Goal: Transaction & Acquisition: Obtain resource

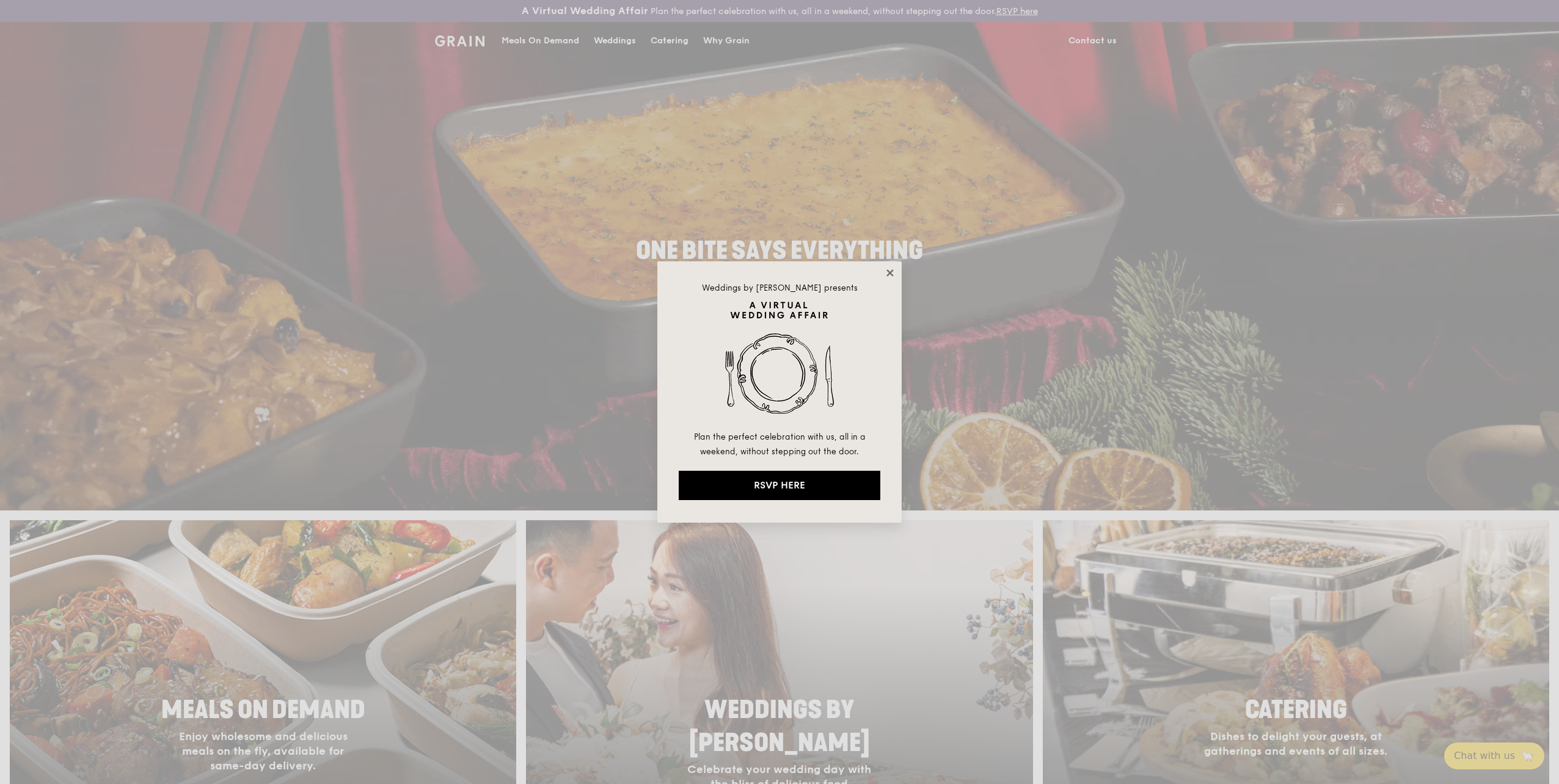
click at [893, 273] on icon at bounding box center [890, 273] width 11 height 11
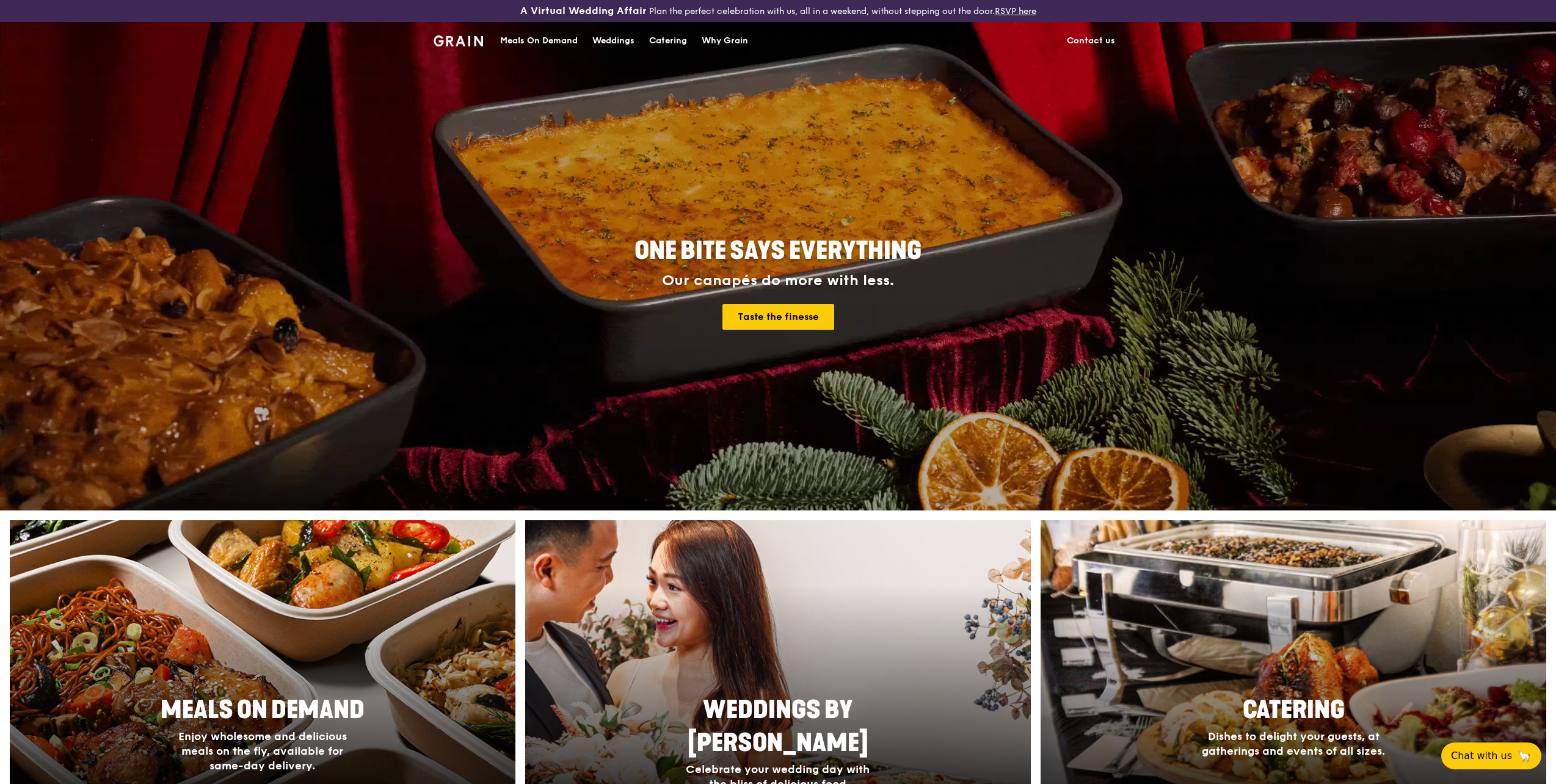
click at [669, 39] on div "Catering" at bounding box center [668, 41] width 38 height 37
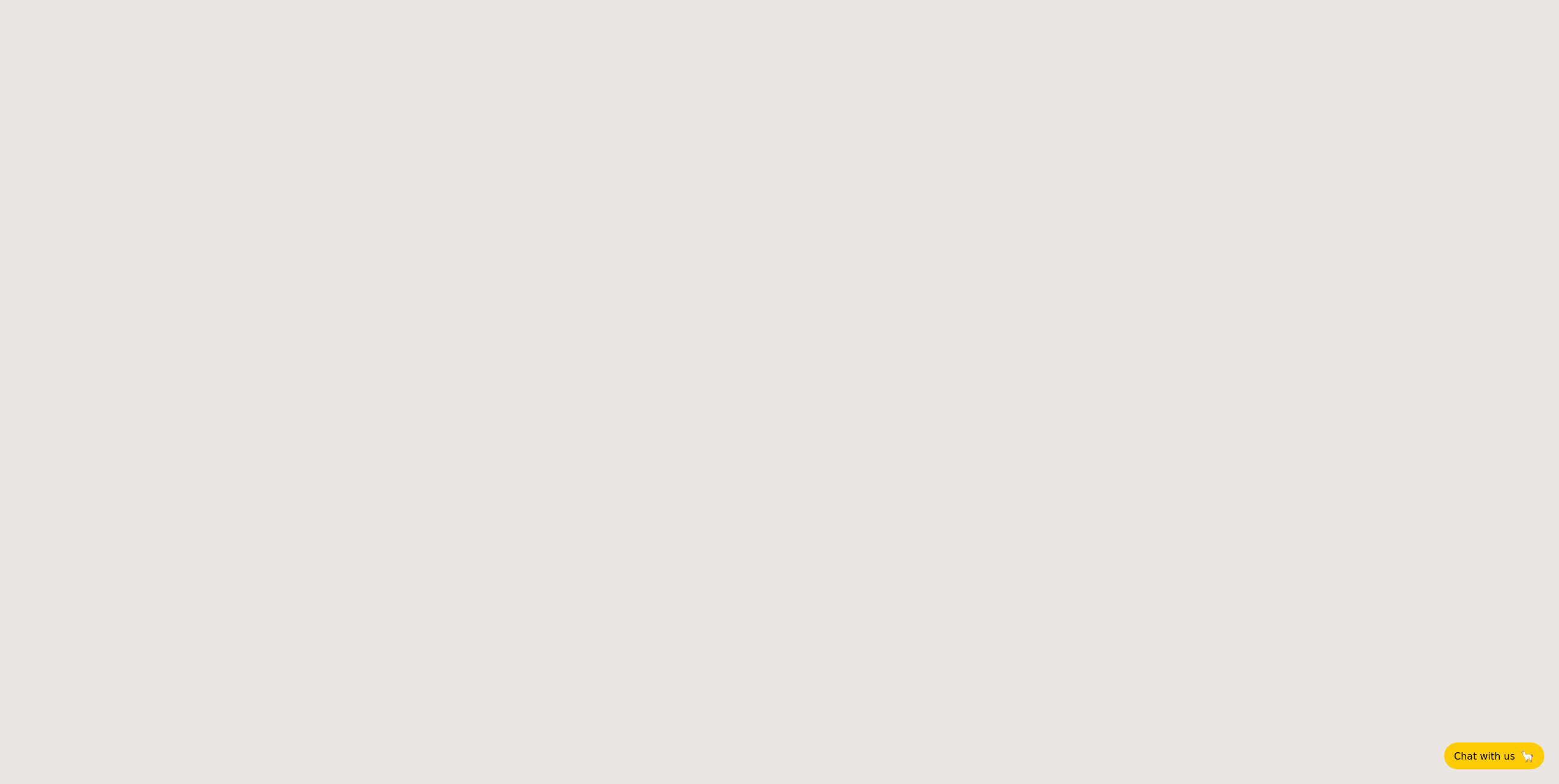
select select
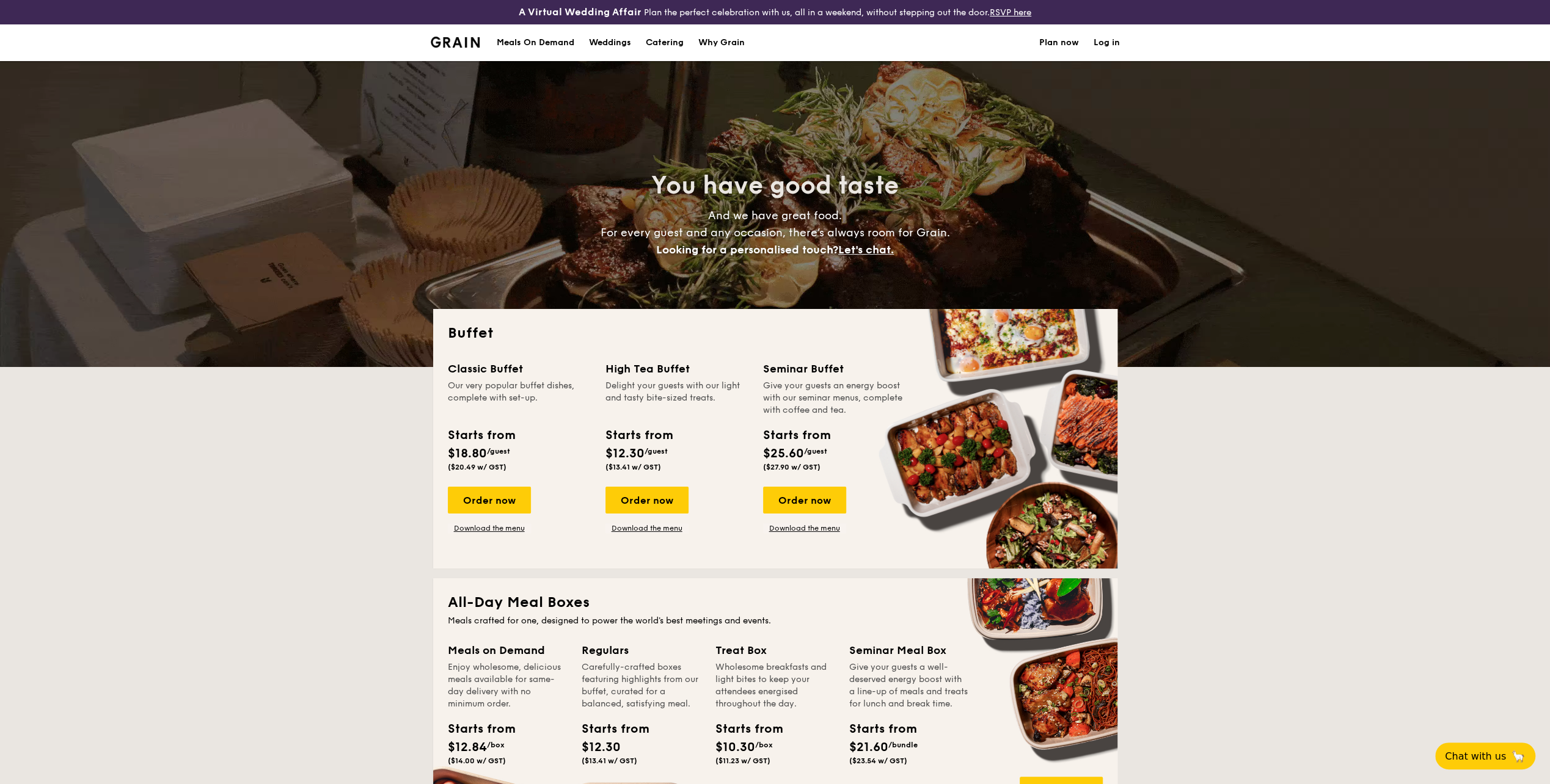
click at [1085, 556] on div "Buffet Classic Buffet Our very popular buffet dishes, complete with set-up. Sta…" at bounding box center [775, 438] width 684 height 259
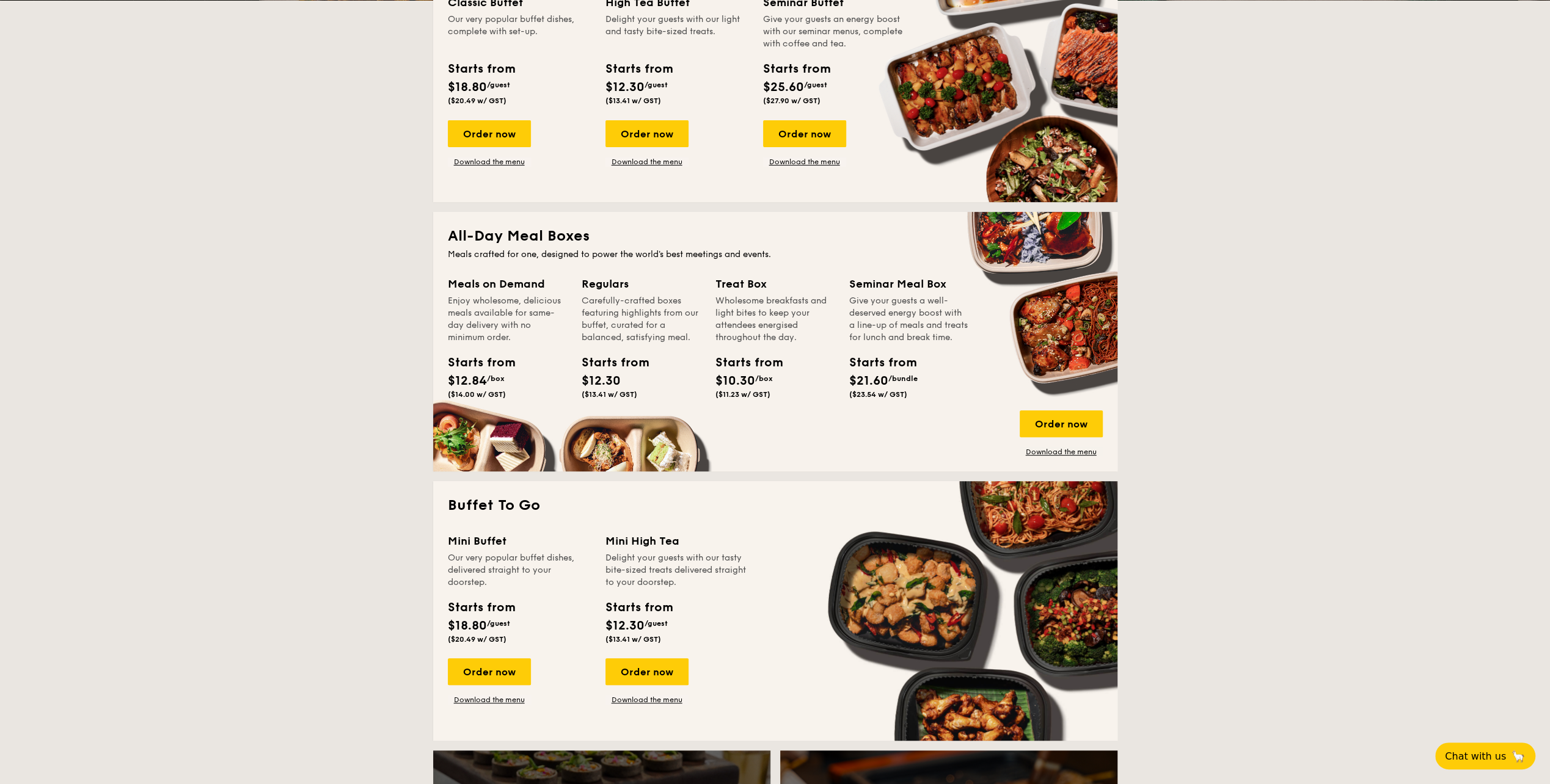
scroll to position [61, 0]
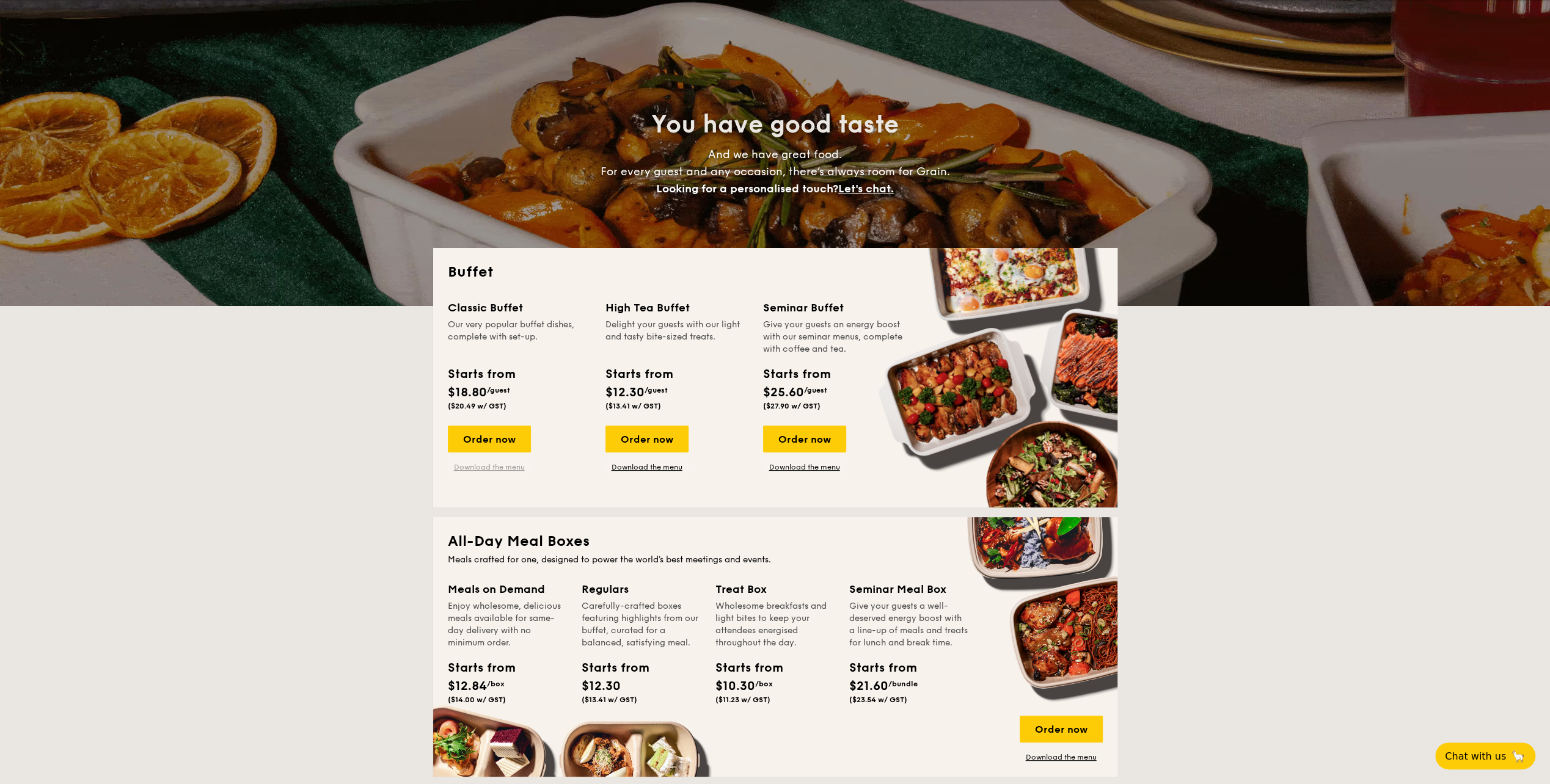
click at [489, 463] on link "Download the menu" at bounding box center [489, 467] width 83 height 10
